Goal: Information Seeking & Learning: Learn about a topic

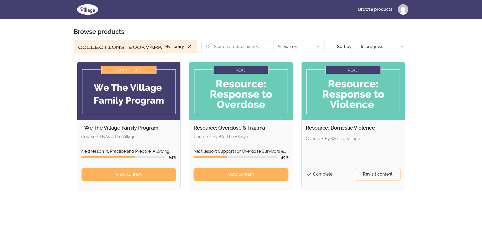
click at [125, 99] on img at bounding box center [128, 91] width 103 height 58
click at [138, 173] on span "View content" at bounding box center [129, 175] width 26 height 6
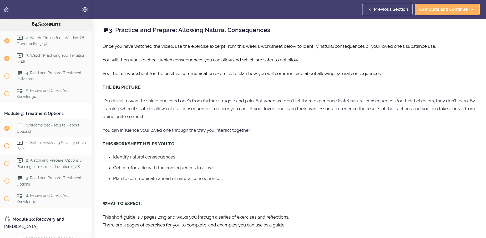
scroll to position [872, 0]
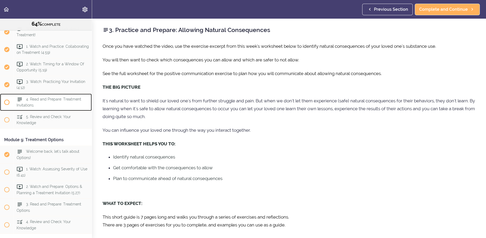
click at [50, 108] on span "4. Read and Prepare: Treatment Invitations" at bounding box center [49, 102] width 65 height 10
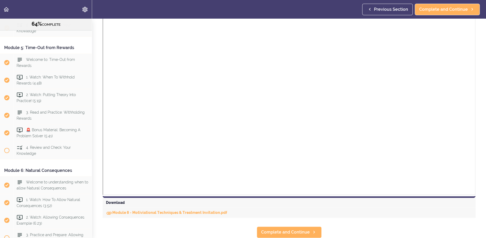
scroll to position [318, 0]
click at [306, 230] on span "Complete and Continue" at bounding box center [285, 232] width 49 height 6
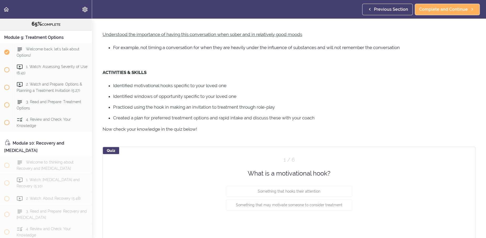
scroll to position [300, 0]
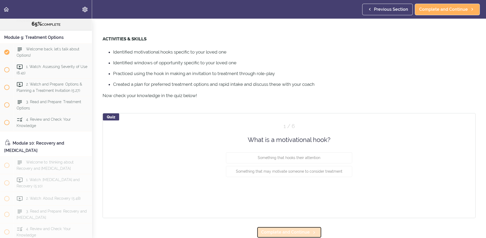
click at [300, 229] on span "Complete and Continue" at bounding box center [285, 232] width 49 height 6
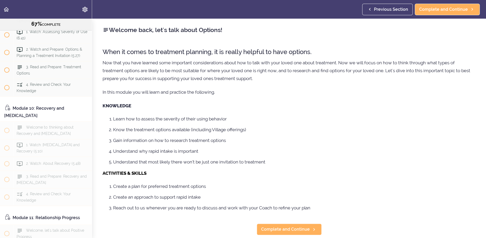
scroll to position [1, 0]
click at [287, 229] on span "Complete and Continue" at bounding box center [285, 230] width 49 height 6
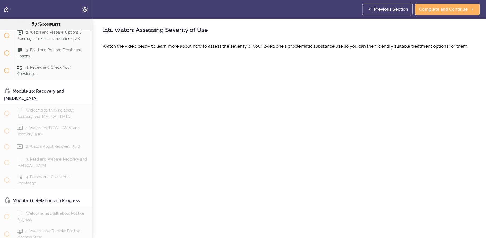
scroll to position [1027, 0]
click at [441, 7] on span "Complete and Continue" at bounding box center [443, 9] width 49 height 6
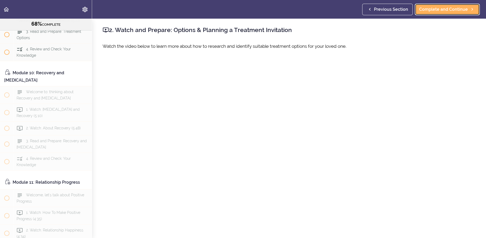
scroll to position [56, 0]
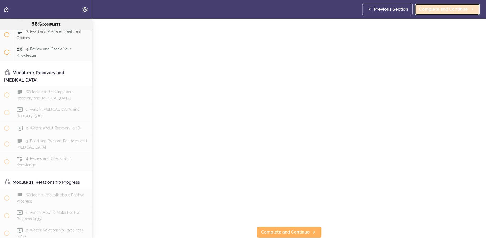
click at [440, 10] on span "Complete and Continue" at bounding box center [443, 9] width 49 height 6
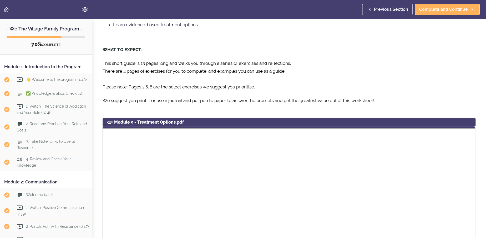
scroll to position [236, 0]
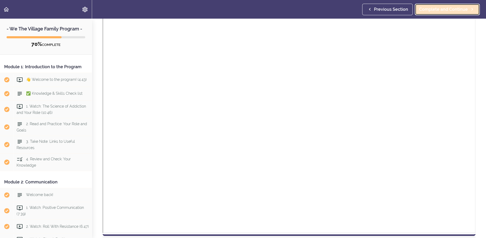
click at [436, 11] on span "Complete and Continue" at bounding box center [443, 9] width 49 height 6
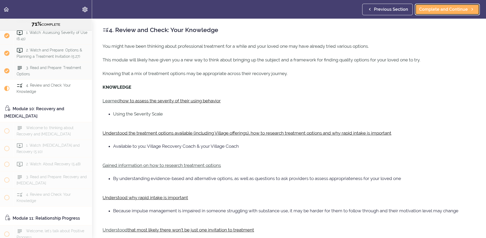
scroll to position [1087, 0]
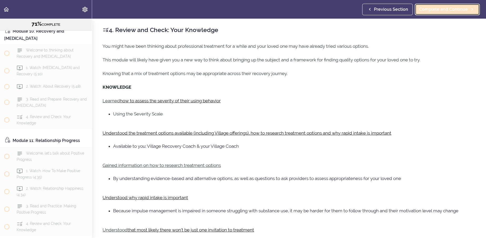
drag, startPoint x: 437, startPoint y: 8, endPoint x: 432, endPoint y: 7, distance: 5.1
click at [437, 8] on span "Complete and Continue" at bounding box center [443, 9] width 49 height 6
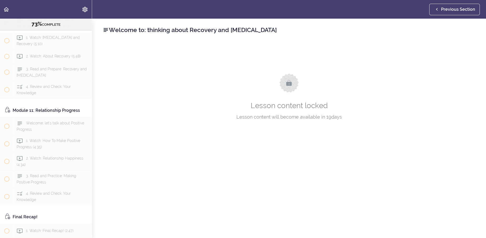
scroll to position [1117, 0]
